Goal: Ask a question

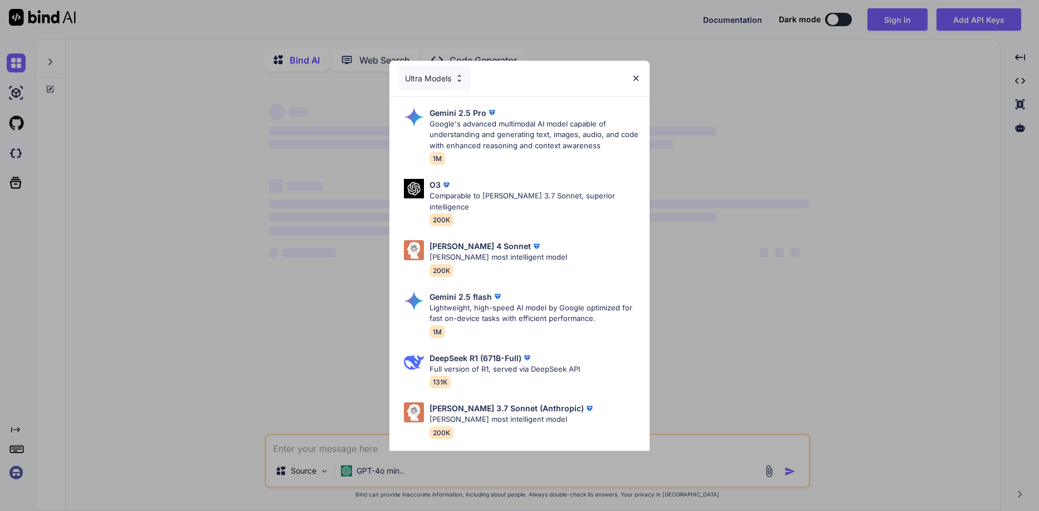
click at [638, 83] on div "Ultra Models" at bounding box center [520, 79] width 260 height 36
click at [14, 468] on div "Ultra Models Gemini 2.5 Pro Google's advanced multimodal AI model capable of un…" at bounding box center [519, 255] width 1039 height 511
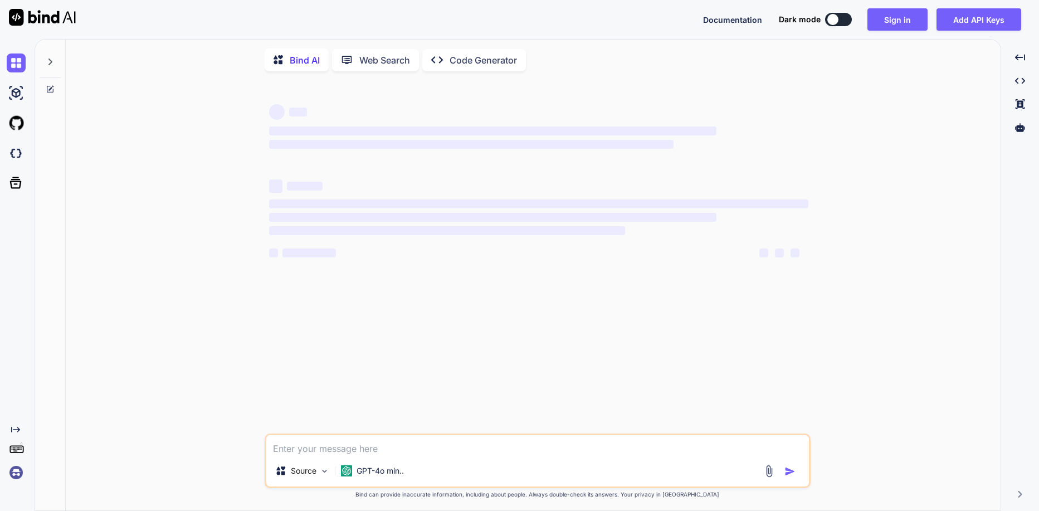
click at [19, 468] on img at bounding box center [16, 472] width 19 height 19
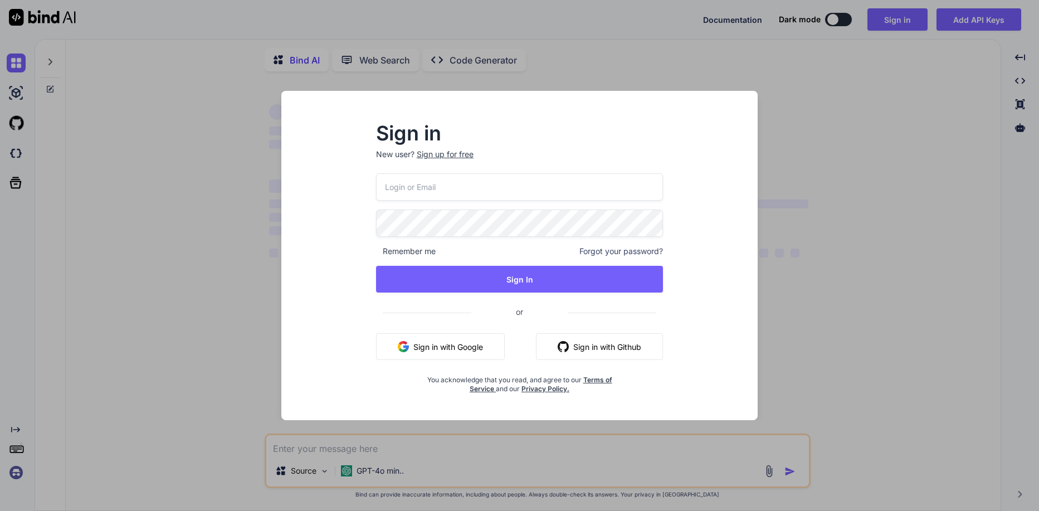
click at [436, 347] on button "Sign in with Google" at bounding box center [440, 346] width 129 height 27
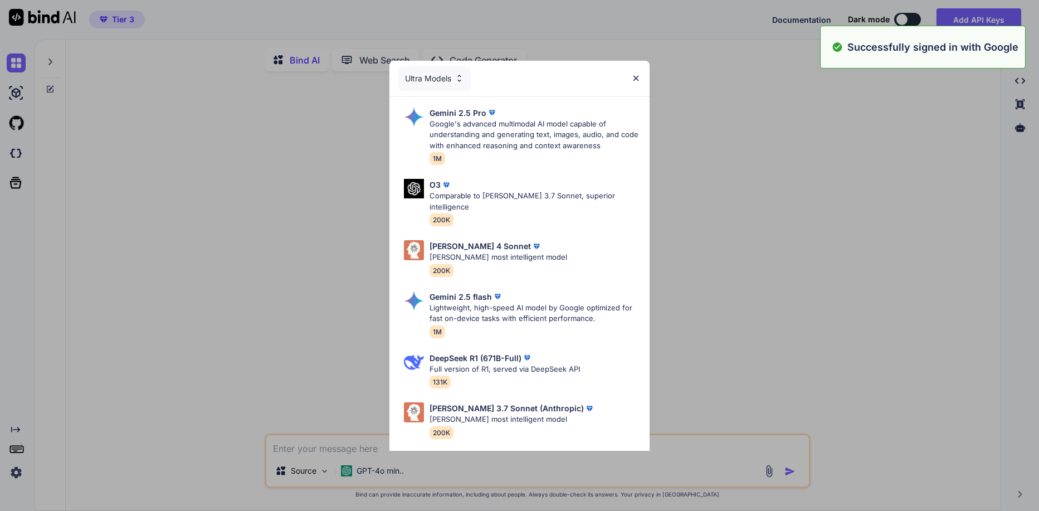
click at [638, 79] on img at bounding box center [635, 78] width 9 height 9
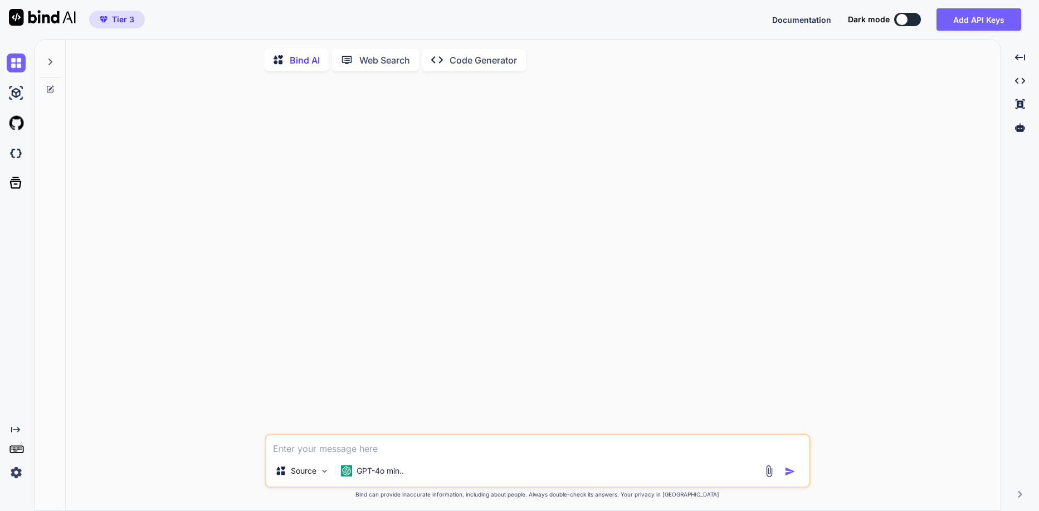
click at [48, 58] on icon at bounding box center [50, 61] width 9 height 9
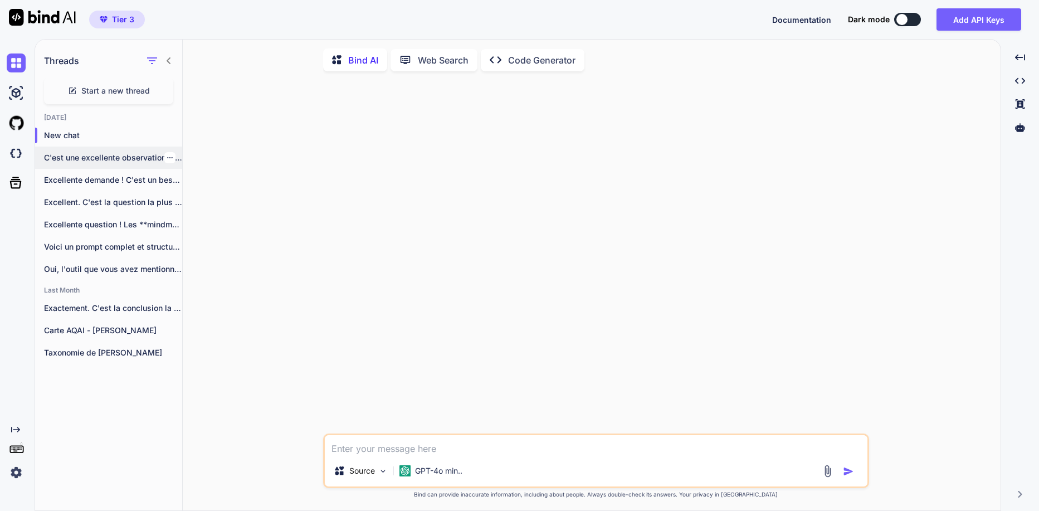
click at [138, 156] on p "C'est une excellente observation, et je comprends..." at bounding box center [113, 157] width 138 height 11
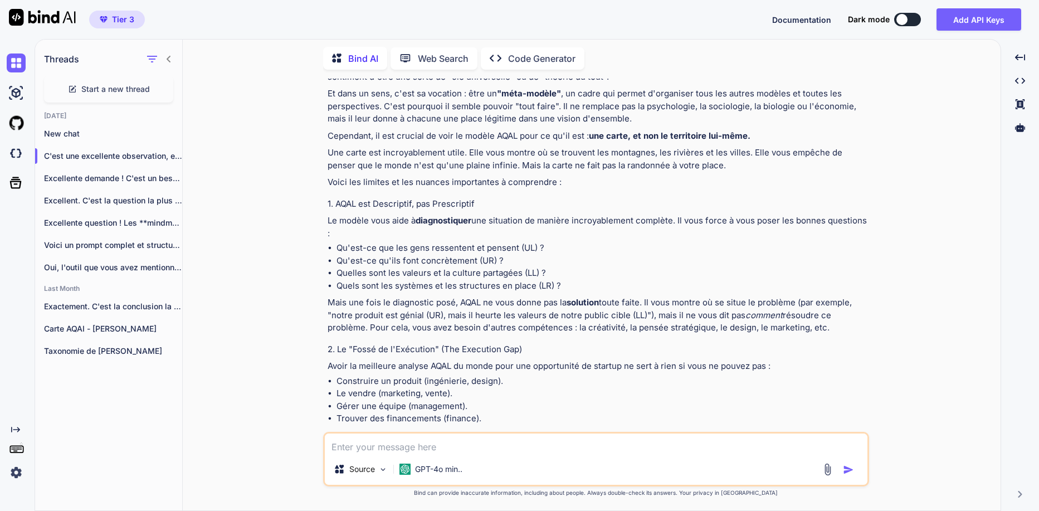
scroll to position [1911, 0]
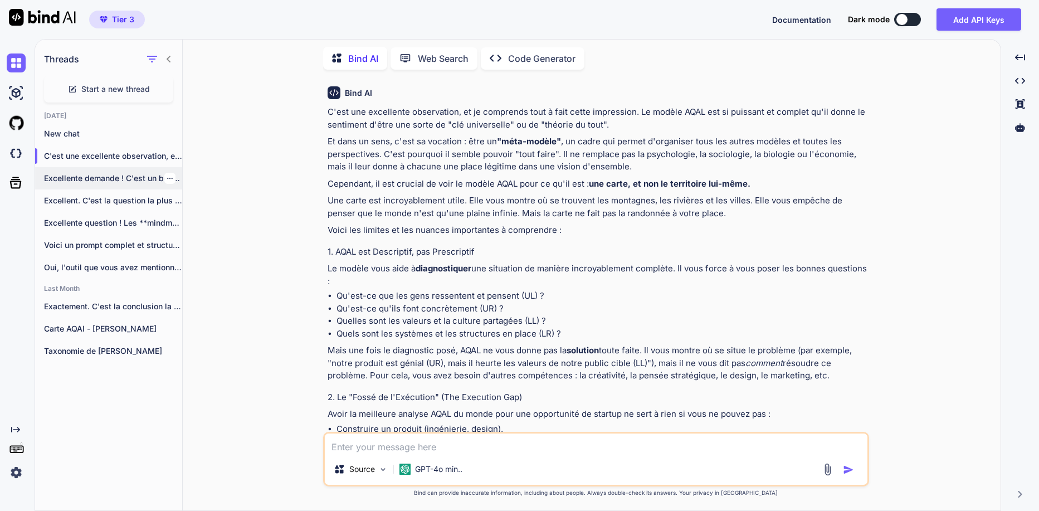
click at [88, 180] on p "Excellente demande ! C'est un besoin de..." at bounding box center [113, 178] width 138 height 11
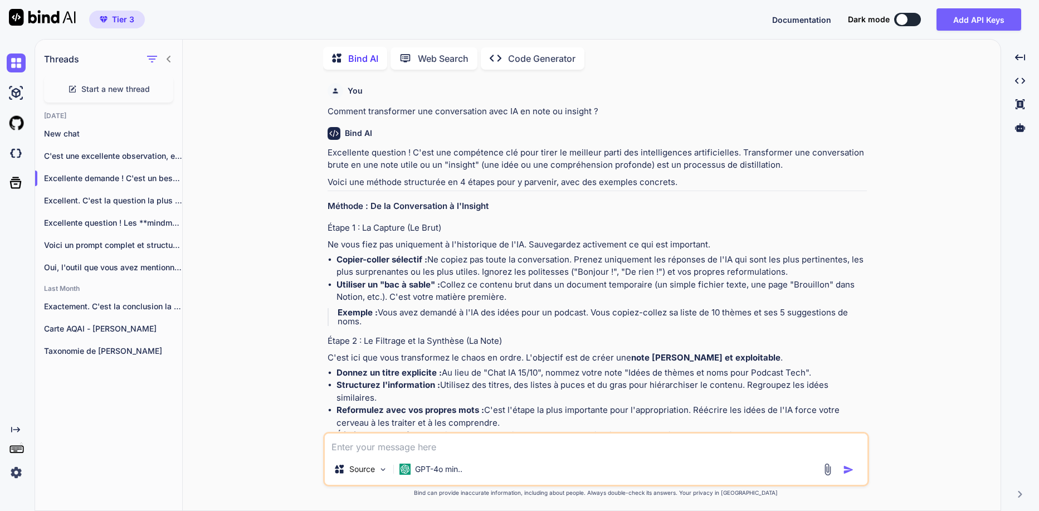
type textarea "x"
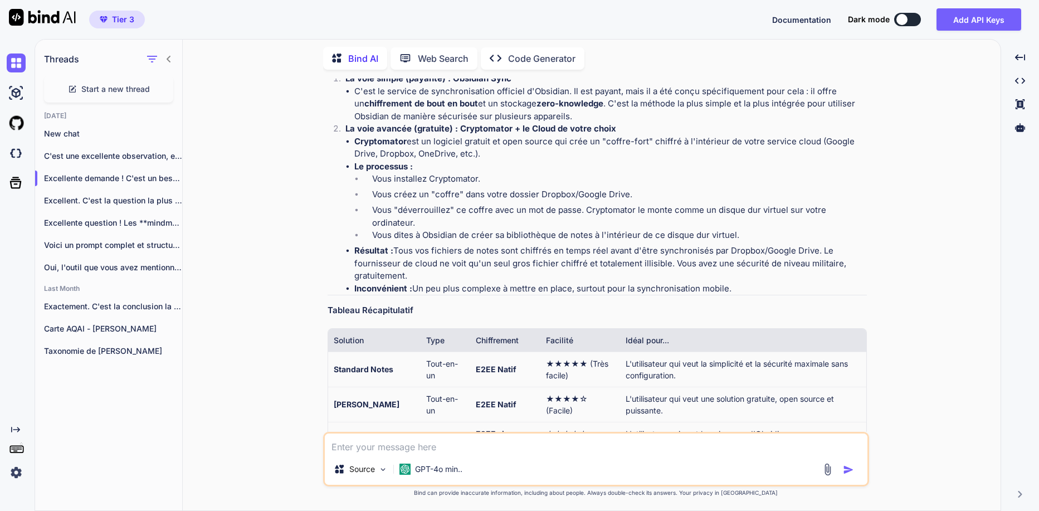
scroll to position [1966, 0]
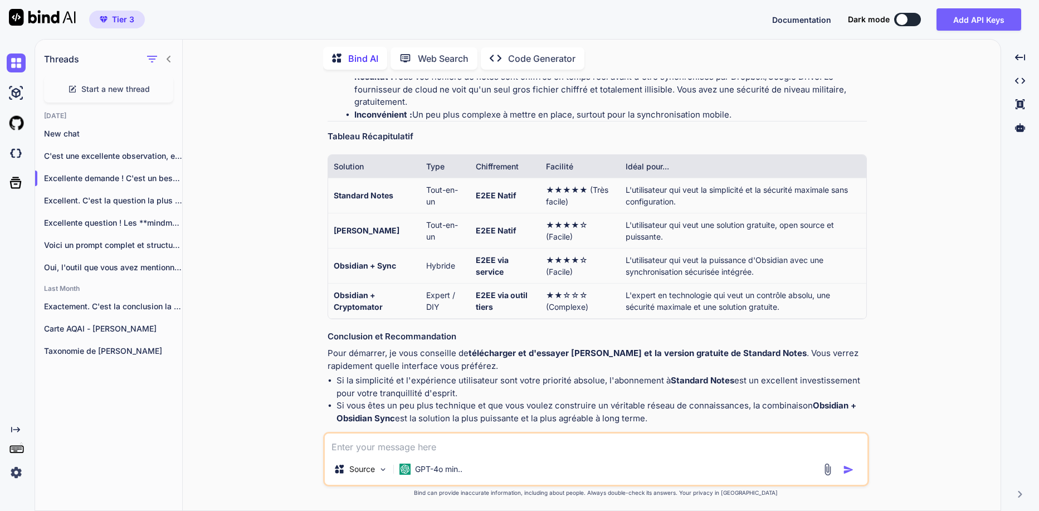
click at [459, 444] on textarea at bounding box center [596, 444] width 543 height 20
type textarea "o"
type textarea "x"
type textarea "ou"
type textarea "x"
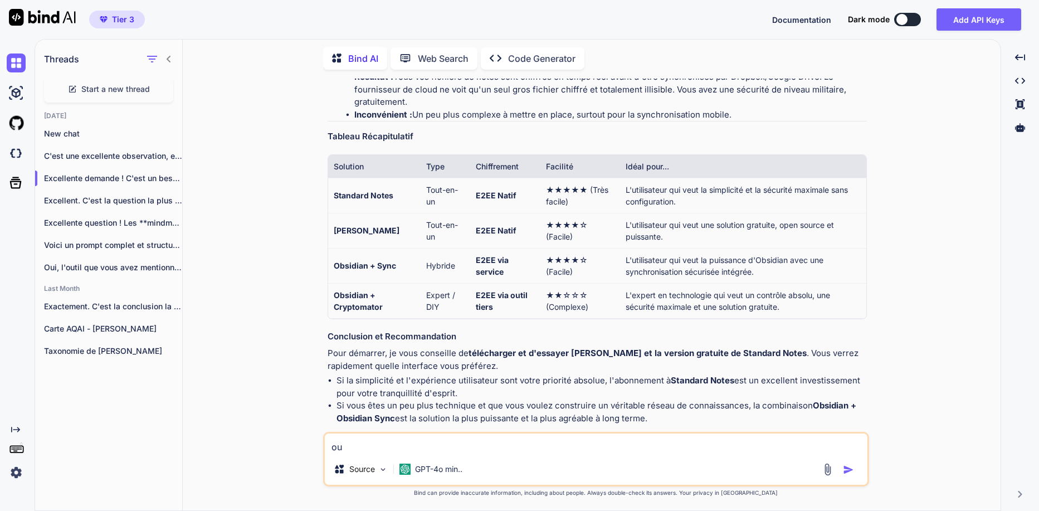
type textarea "ou"
type textarea "x"
type textarea "ou d"
type textarea "x"
type textarea "ou do"
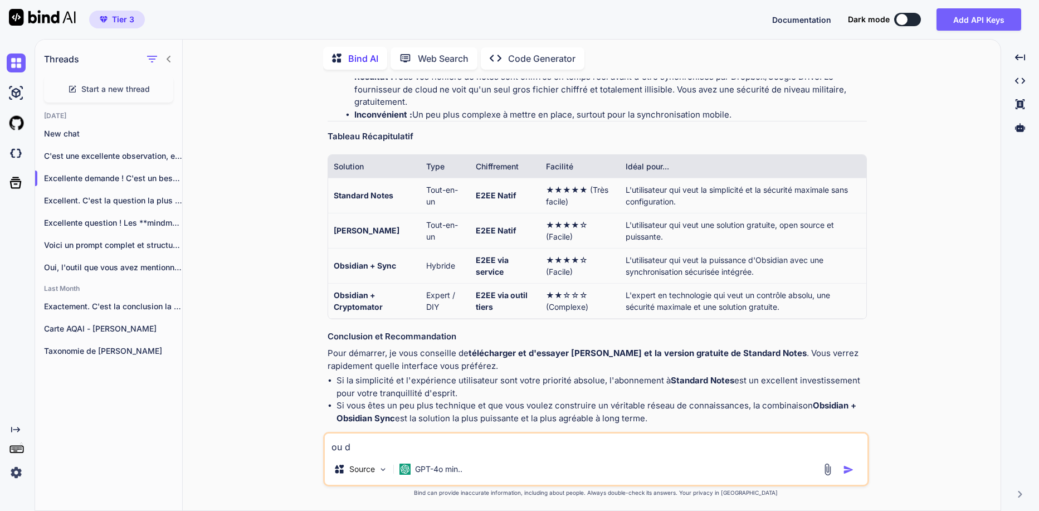
type textarea "x"
type textarea "ou doi"
type textarea "x"
type textarea "ou dois"
type textarea "x"
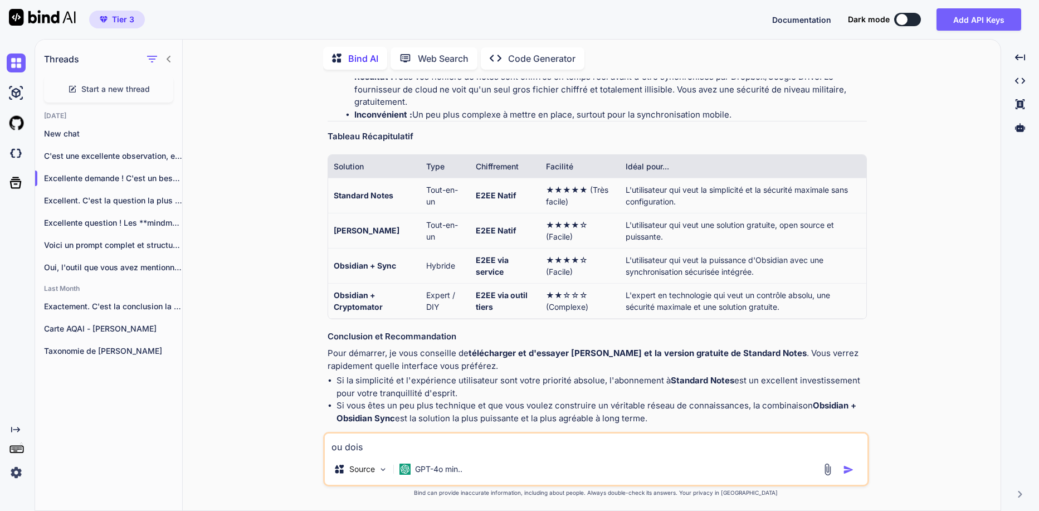
type textarea "ou dois-"
type textarea "x"
type textarea "ou dois-j"
type textarea "x"
type textarea "ou dois-je"
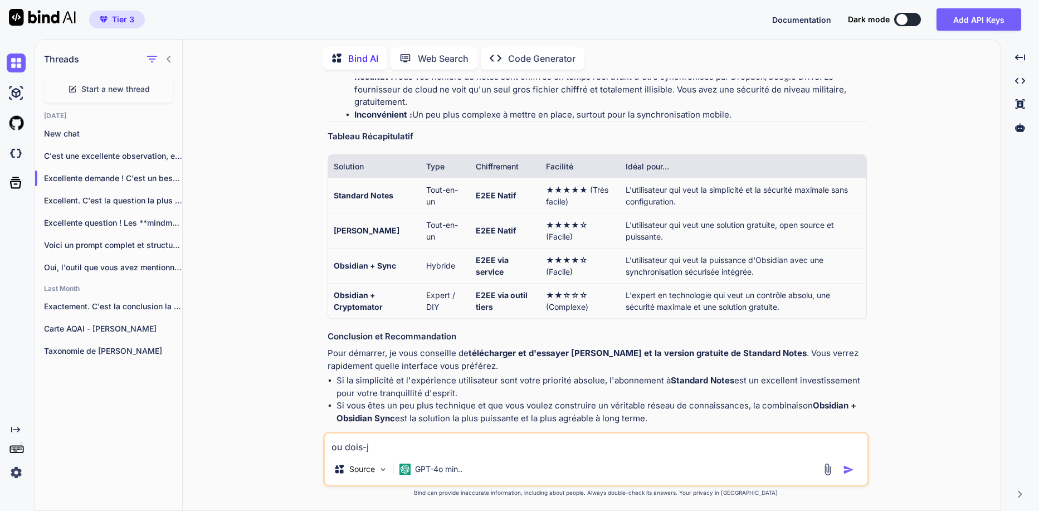
type textarea "x"
type textarea "ou dois-je"
type textarea "x"
type textarea "ou dois-je m"
type textarea "x"
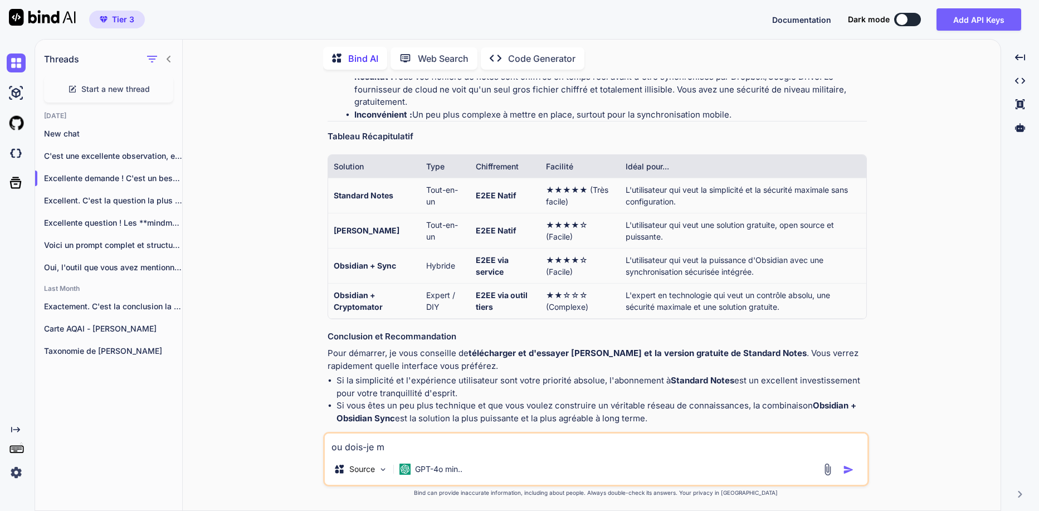
type textarea "ou dois-je me"
type textarea "x"
type textarea "ou dois-je met"
type textarea "x"
type textarea "ou dois-je mett"
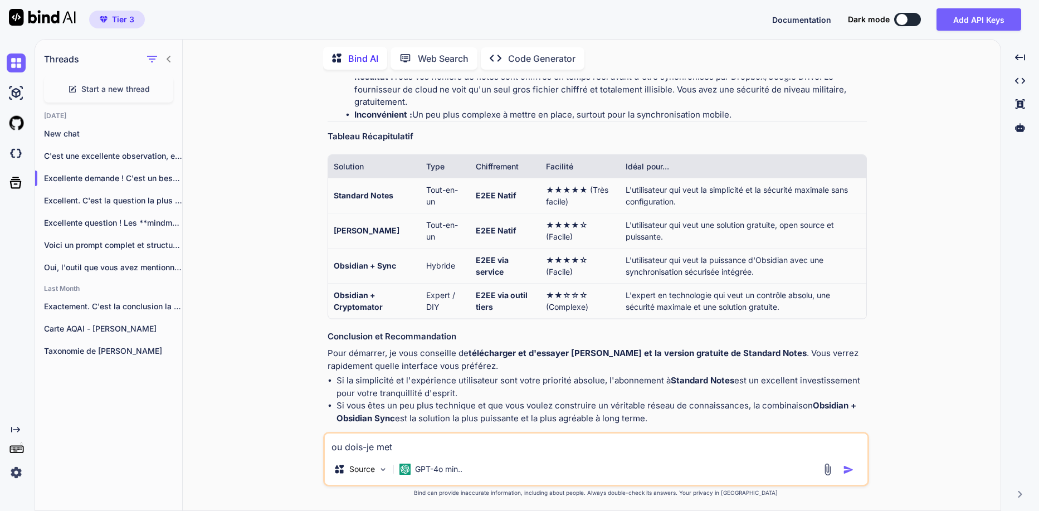
type textarea "x"
type textarea "ou dois-je mettr"
type textarea "x"
type textarea "ou dois-je mettre"
type textarea "x"
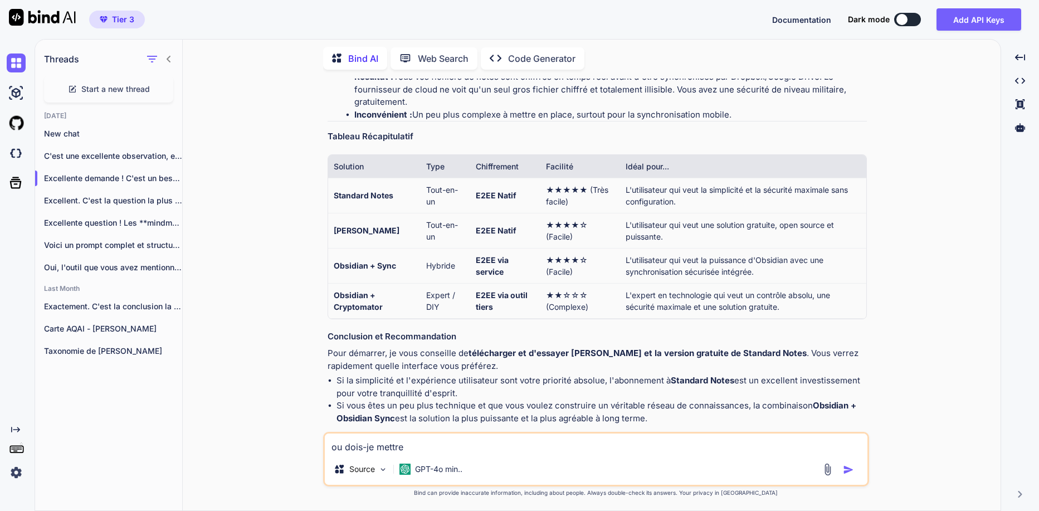
type textarea "ou dois-je mettre"
type textarea "x"
type textarea "ou dois-je mettre l"
type textarea "x"
type textarea "ou dois-je mettre le"
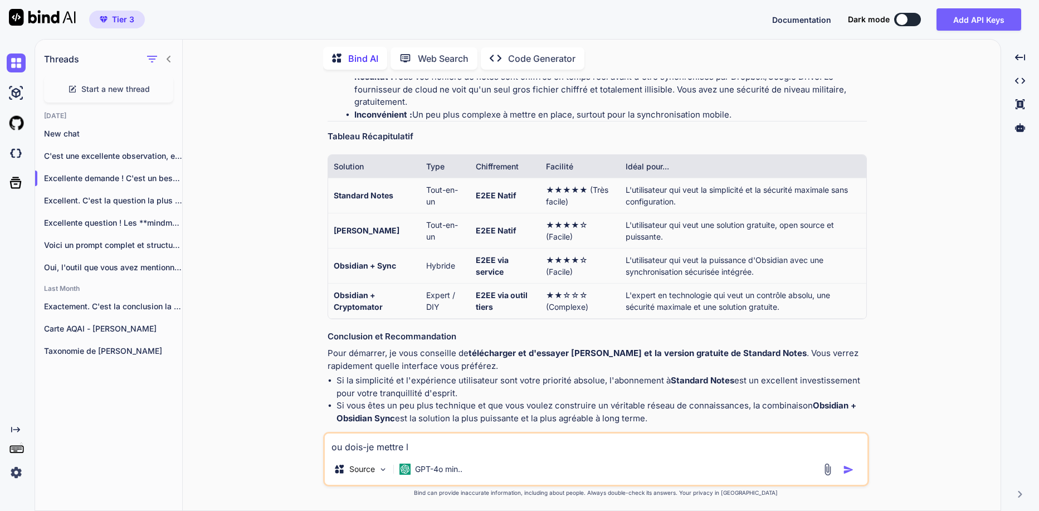
type textarea "x"
type textarea "ou dois-je mettre les"
type textarea "x"
type textarea "ou dois-je mettre les"
type textarea "x"
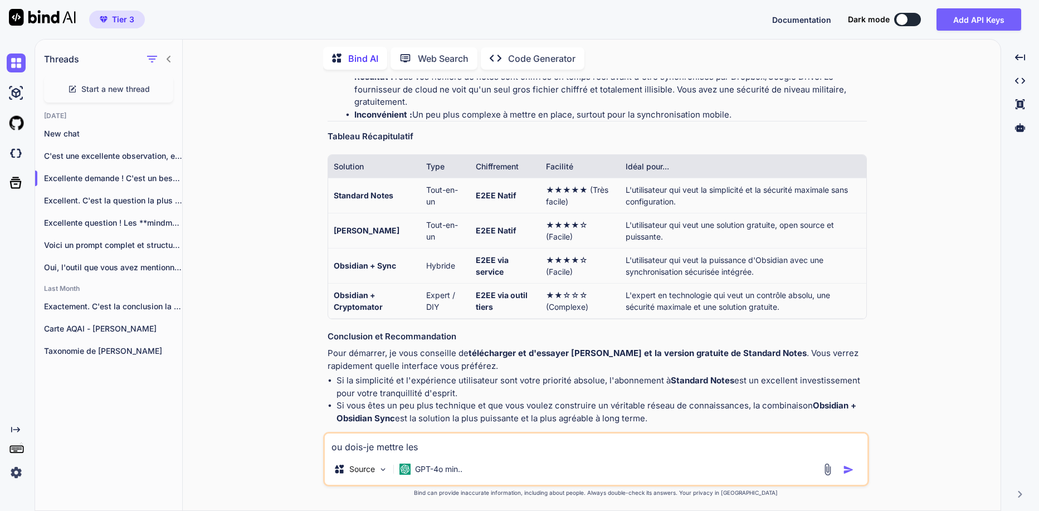
type textarea "ou dois-je mettre les m"
type textarea "x"
type textarea "ou dois-je mettre les"
type textarea "x"
type textarea "ou dois-je mettre les f"
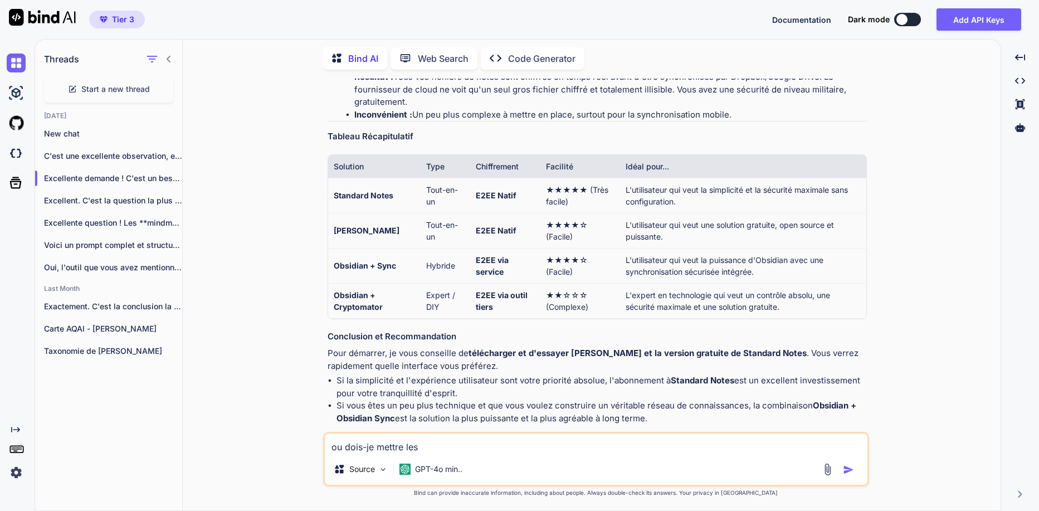
type textarea "x"
type textarea "ou dois-je mettre les fi"
type textarea "x"
type textarea "ou dois-je mettre les fic"
type textarea "x"
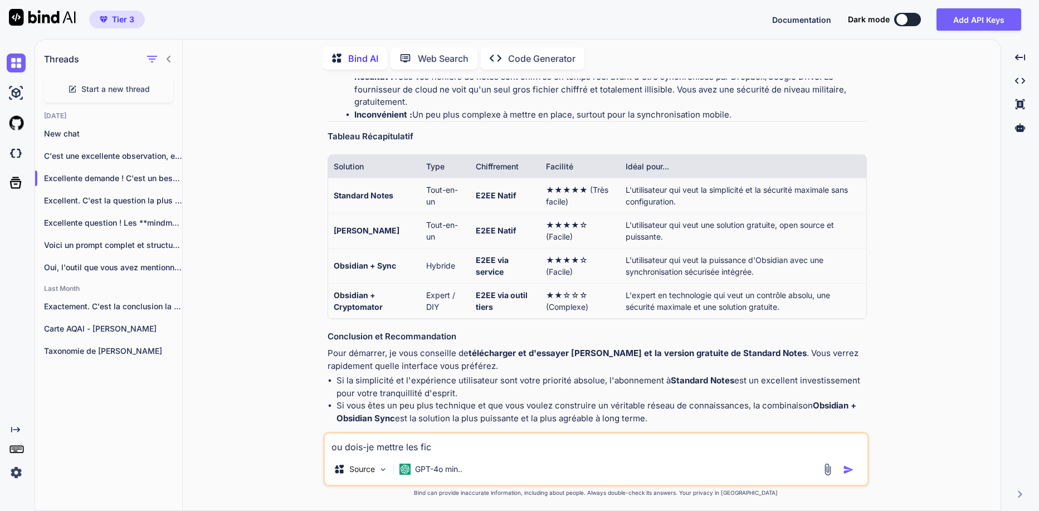
type textarea "ou dois-je mettre les fich"
type textarea "x"
type textarea "ou dois-je mettre les fichi"
type textarea "x"
type textarea "ou dois-je mettre les fichie"
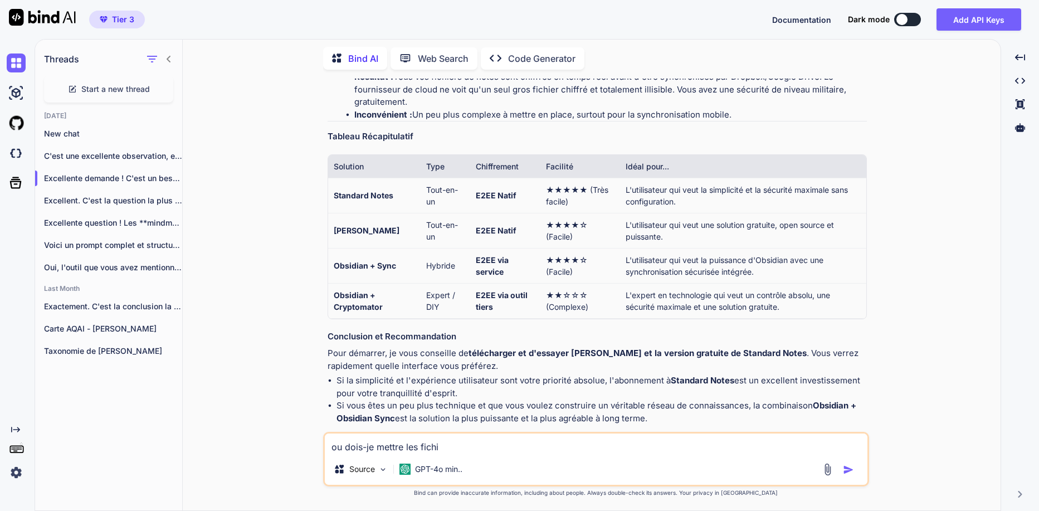
type textarea "x"
type textarea "ou dois-je mettre les fichier"
type textarea "x"
type textarea "ou dois-je mettre les fichiers"
type textarea "x"
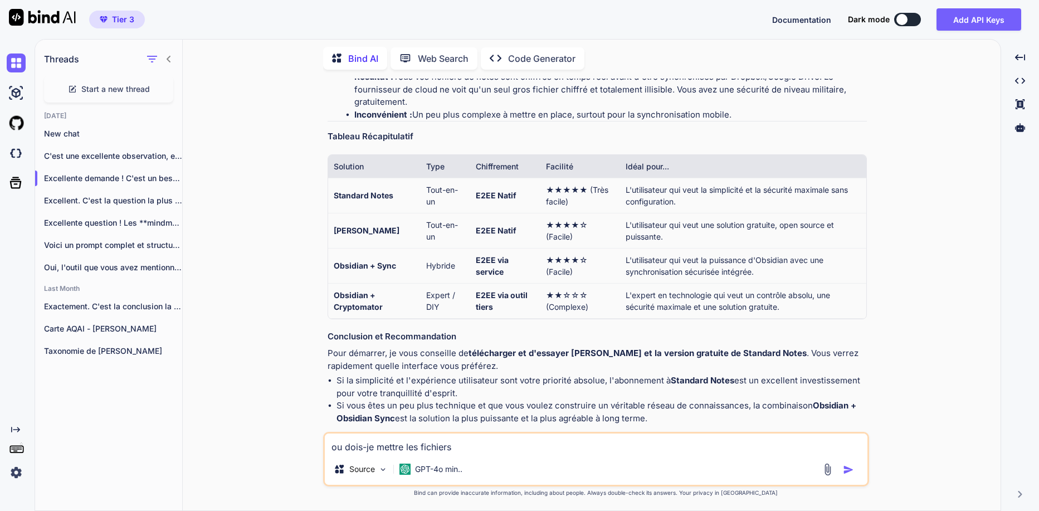
type textarea "ou dois-je mettre les fichiers"
type textarea "x"
type textarea "ou dois-je mettre les fichiers a"
type textarea "x"
type textarea "ou dois-je mettre les fichiers ap"
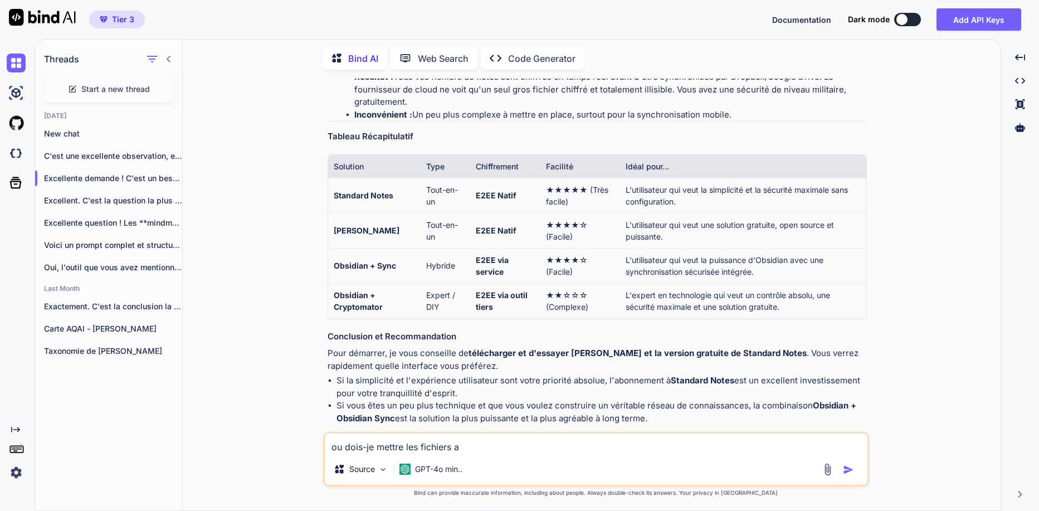
type textarea "x"
type textarea "ou dois-je mettre les fichiers app"
type textarea "x"
type textarea "ou dois-je mettre les fichiers app"
type textarea "x"
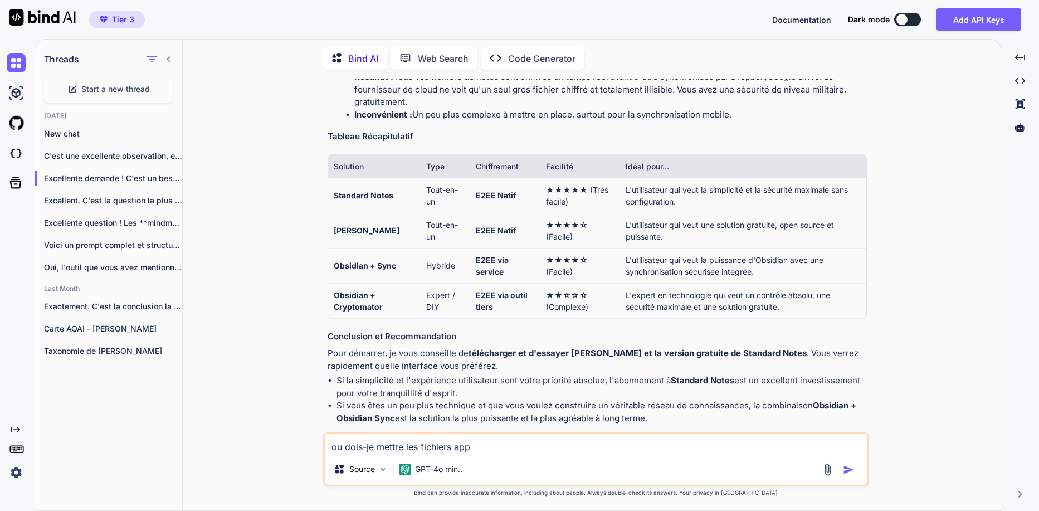
type textarea "ou dois-je mettre les fichiers app"
type textarea "x"
type textarea "ou dois-je mettre les fichiers appi"
type textarea "x"
type textarea "ou dois-je mettre les fichiers appim"
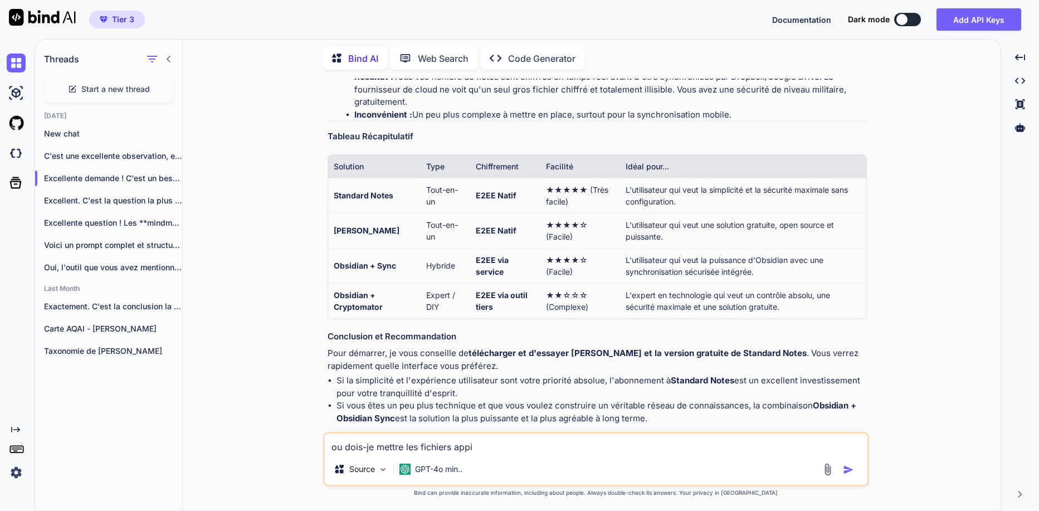
type textarea "x"
type textarea "ou dois-je mettre les fichiers appima"
type textarea "x"
type textarea "ou dois-je mettre les fichiers appimag"
type textarea "x"
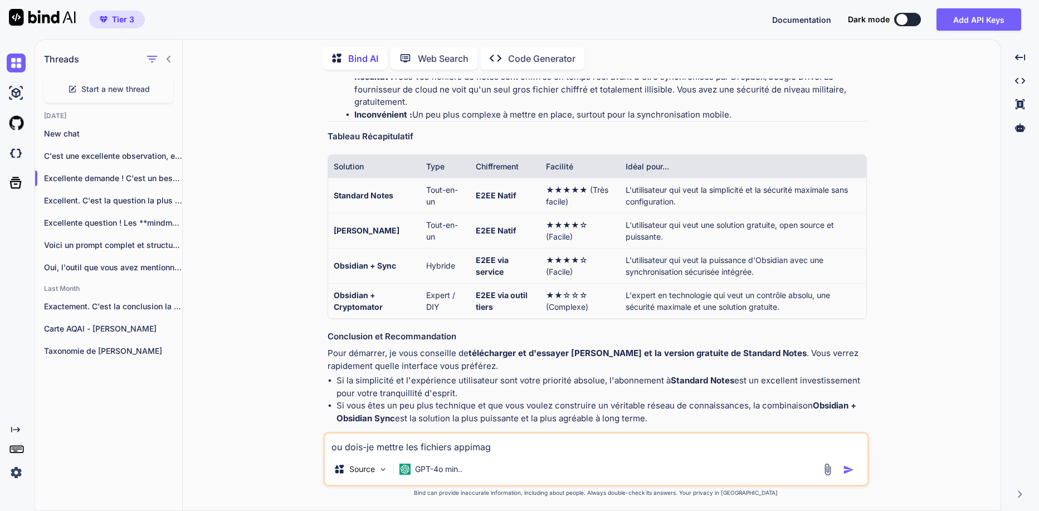
type textarea "ou dois-je mettre les fichiers appimage"
type textarea "x"
type textarea "ou dois-je mettre les fichiers appimage"
type textarea "x"
type textarea "ou dois-je mettre les fichiers appimage s"
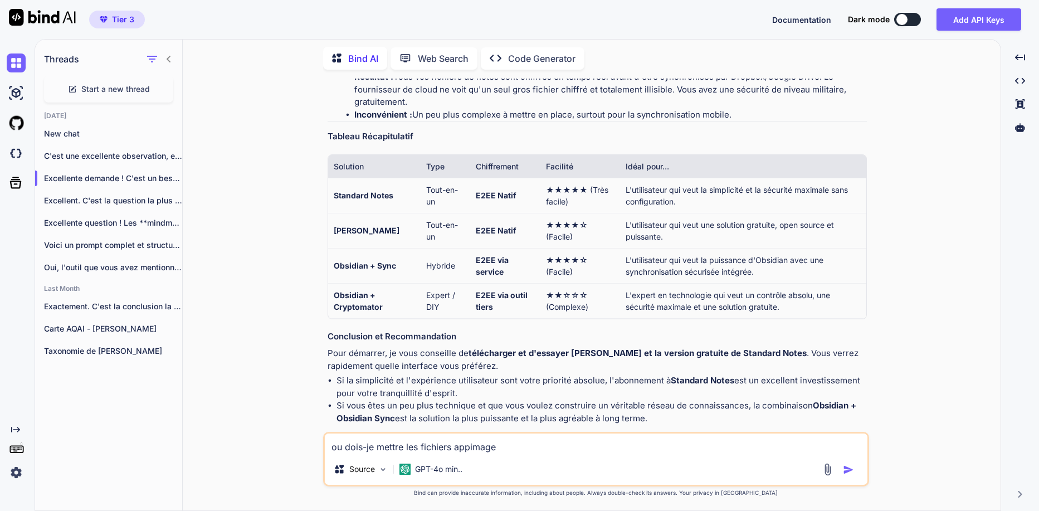
type textarea "x"
type textarea "ou dois-je mettre les fichiers appimage su"
type textarea "x"
type textarea "ou dois-je mettre les fichiers appimage sur"
type textarea "x"
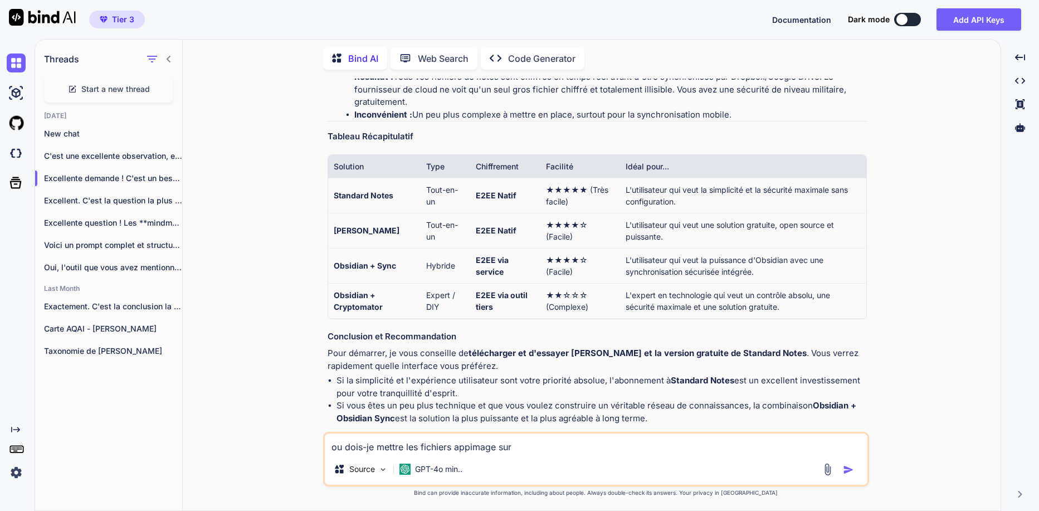
type textarea "ou dois-je mettre les fichiers appimage sur"
type textarea "x"
type textarea "ou dois-je mettre les fichiers appimage sur l"
type textarea "x"
type textarea "ou dois-je mettre les fichiers appimage sur l'"
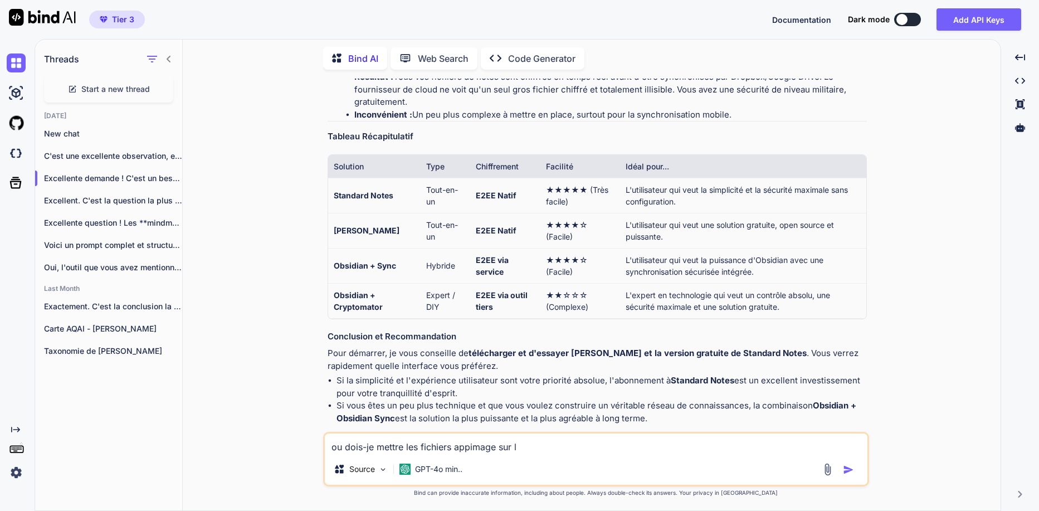
type textarea "x"
type textarea "ou dois-je mettre les fichiers appimage sur l"
type textarea "x"
type textarea "ou dois-je mettre les fichiers appimage sur l"
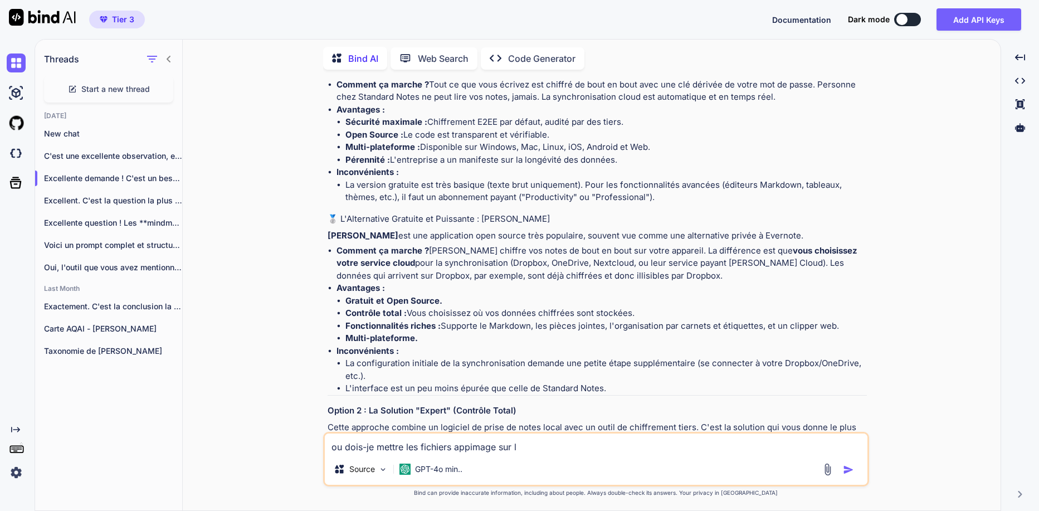
scroll to position [1297, 0]
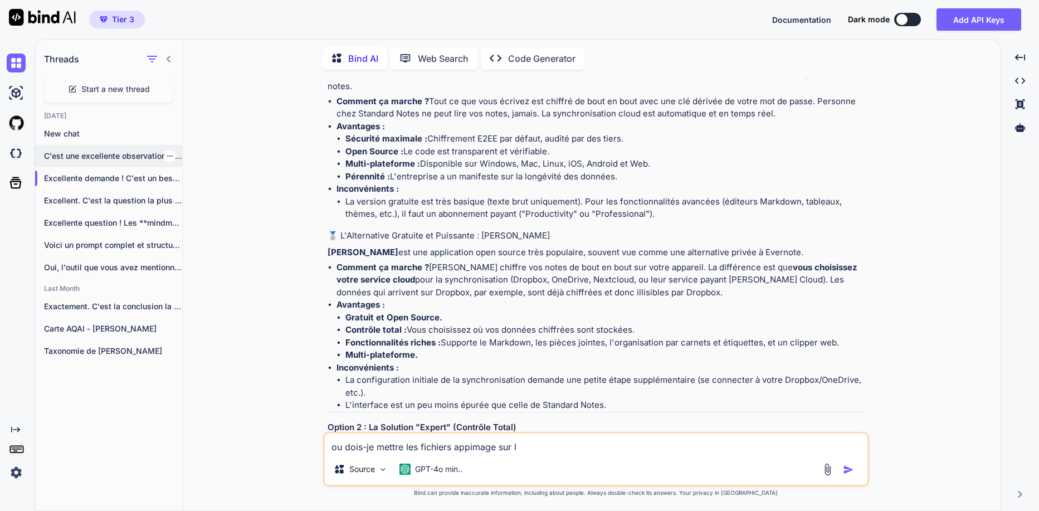
click at [153, 163] on div "C'est une excellente observation, et je comprends..." at bounding box center [108, 156] width 147 height 22
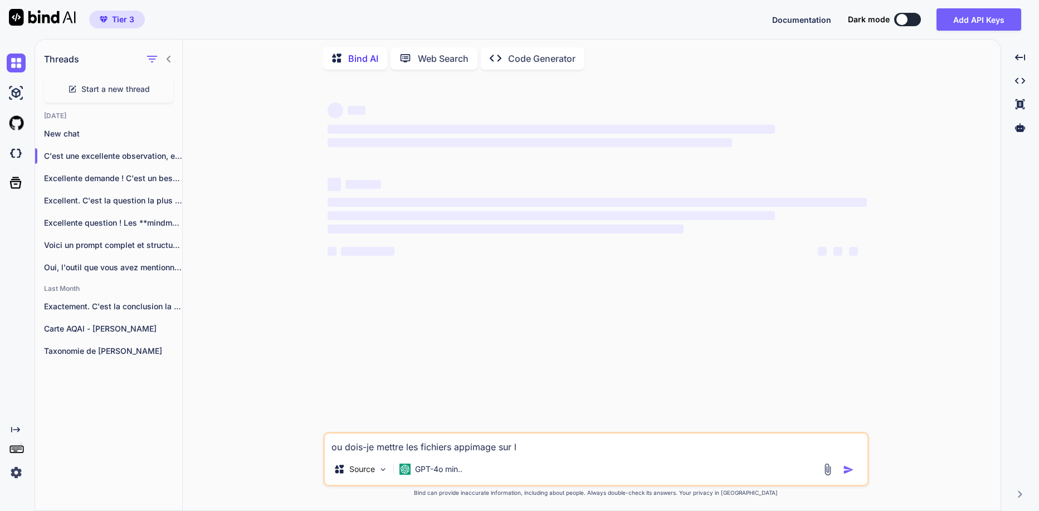
click at [920, 11] on div "Documentation Dark mode Add API Keys Created with Pixso." at bounding box center [901, 19] width 258 height 22
click at [917, 23] on button at bounding box center [908, 19] width 27 height 13
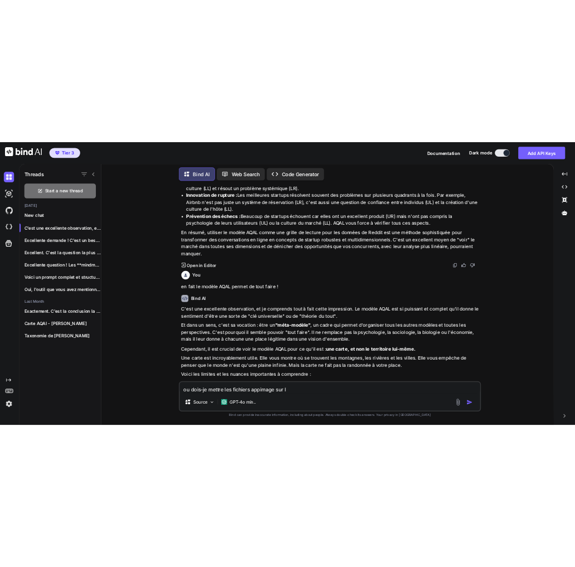
scroll to position [1711, 0]
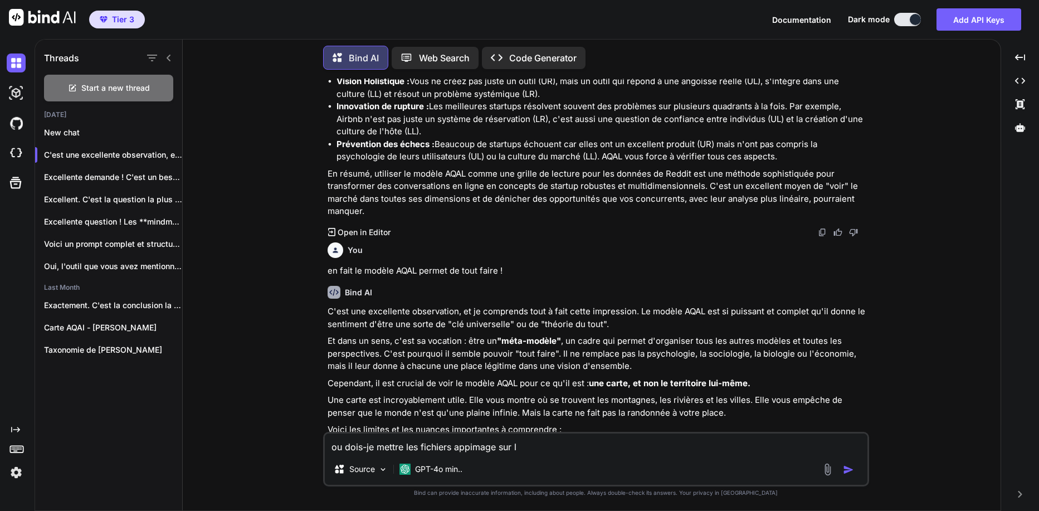
type textarea "x"
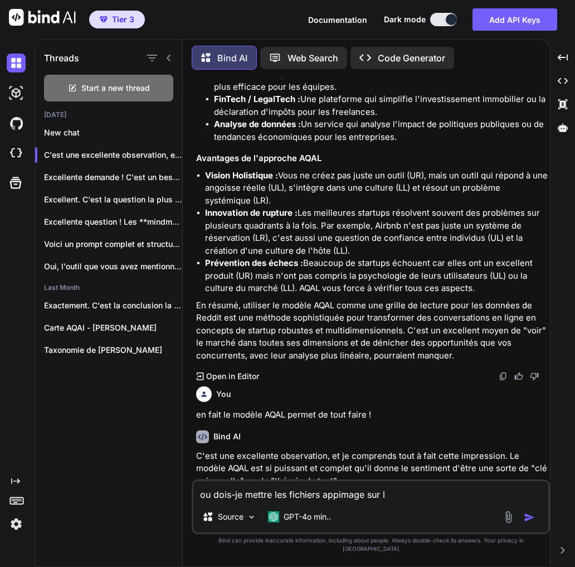
scroll to position [2000, 0]
